Goal: Find specific page/section: Find specific page/section

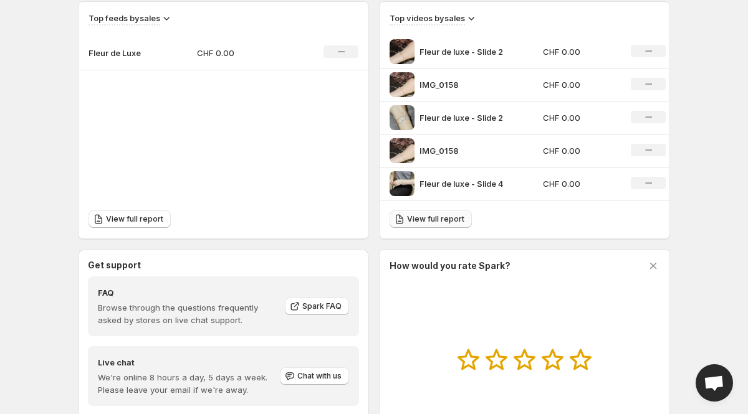
scroll to position [504, 0]
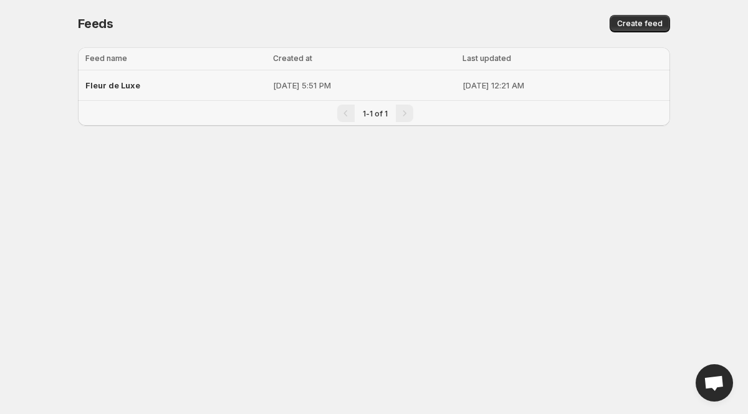
click at [166, 77] on div "Fleur de Luxe" at bounding box center [175, 85] width 180 height 22
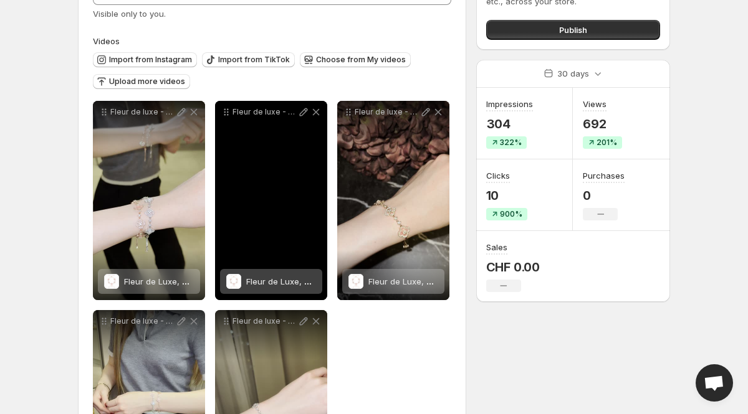
scroll to position [122, 0]
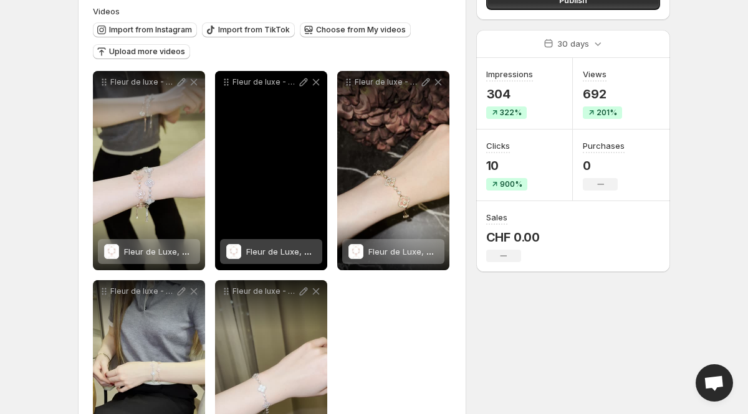
click at [241, 247] on div "Fleur de Luxe, Armband" at bounding box center [271, 251] width 102 height 25
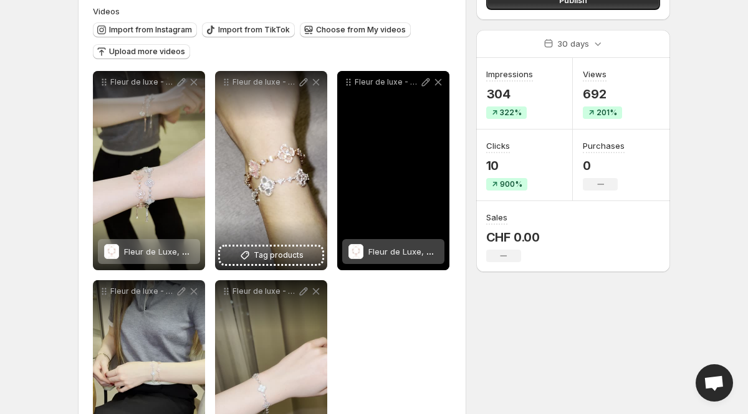
click at [367, 258] on div "Fleur de Luxe, Armband" at bounding box center [393, 251] width 102 height 25
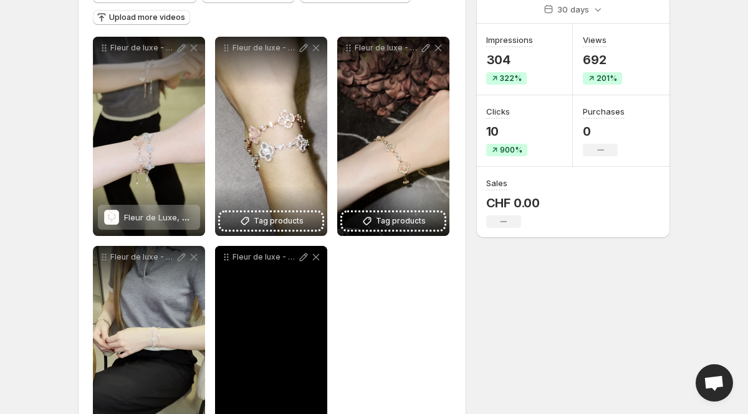
scroll to position [218, 0]
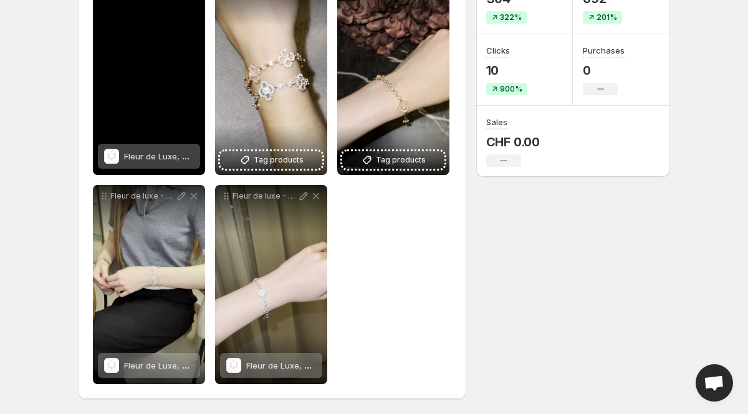
click at [161, 155] on span "Fleur de Luxe, Armband" at bounding box center [170, 156] width 93 height 10
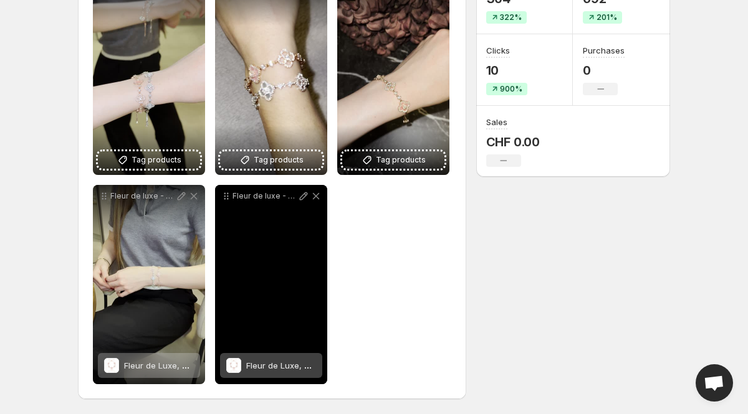
click at [299, 365] on span "Fleur de Luxe, Armband" at bounding box center [292, 366] width 93 height 10
click at [295, 361] on span "Fleur de Luxe, Armband" at bounding box center [292, 366] width 93 height 10
